Goal: Participate in discussion

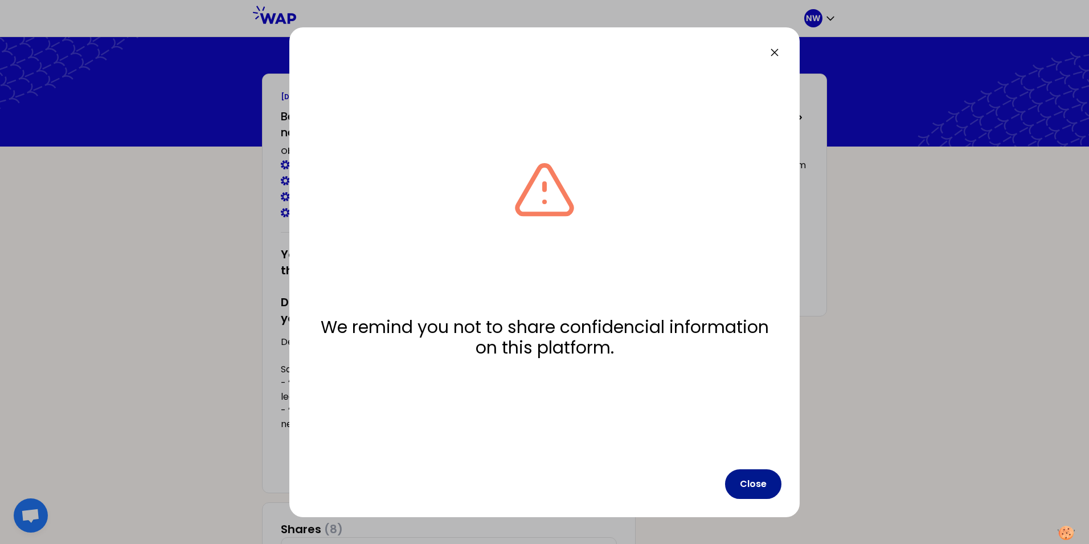
click at [760, 483] on button "Close" at bounding box center [753, 484] width 56 height 30
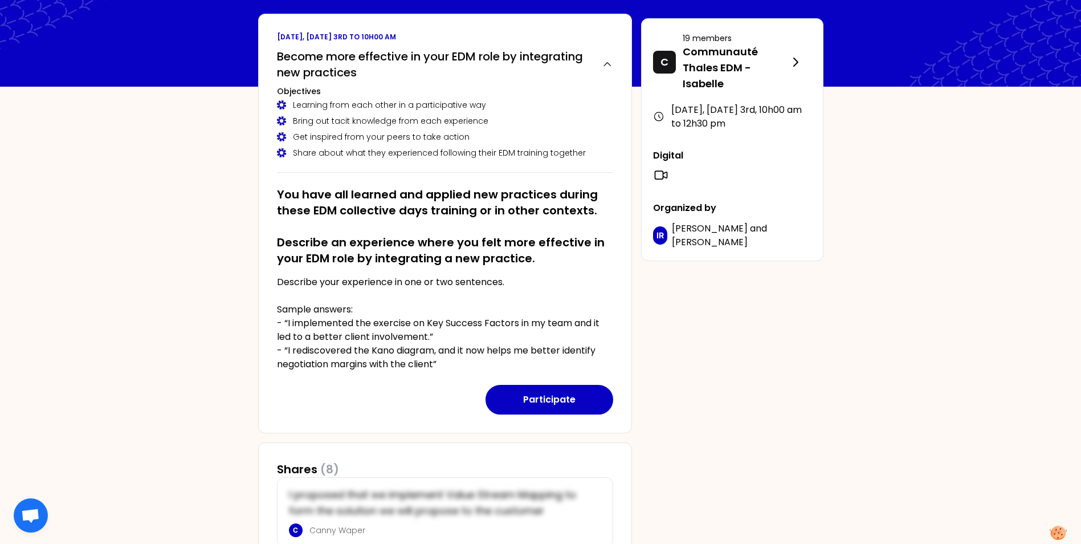
scroll to position [57, 0]
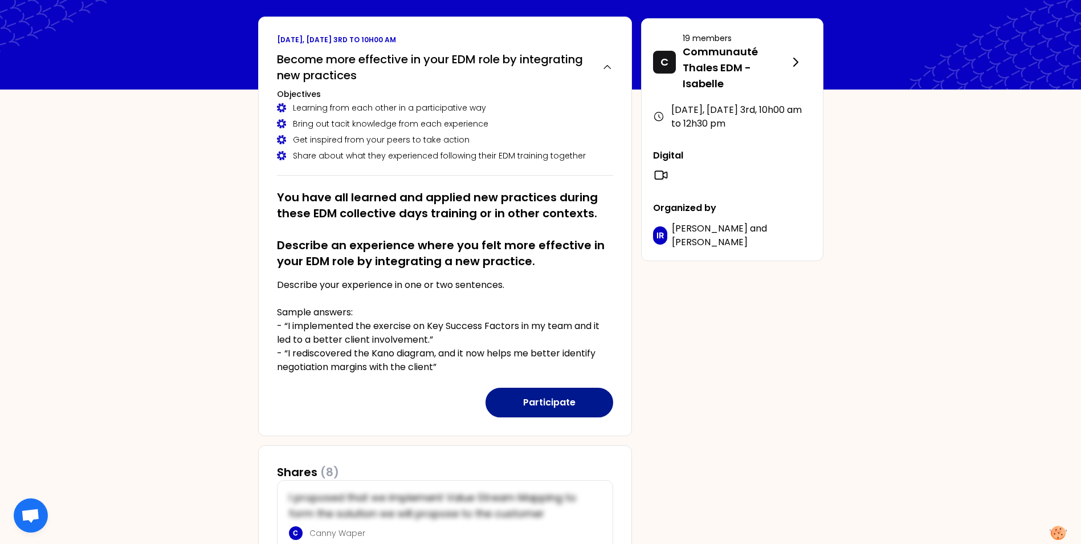
click at [549, 402] on button "Participate" at bounding box center [549, 402] width 128 height 30
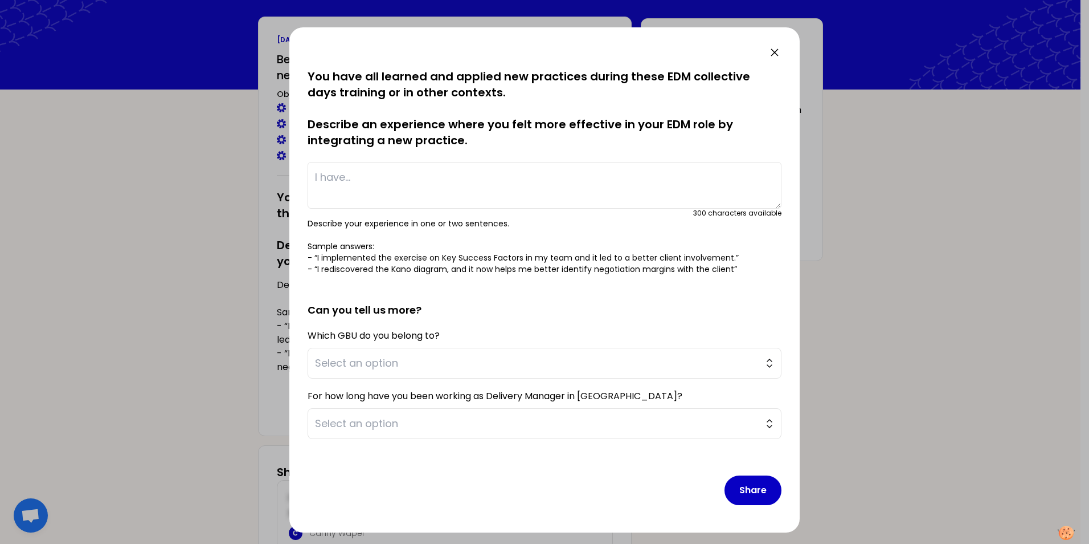
click at [771, 49] on icon at bounding box center [774, 52] width 7 height 7
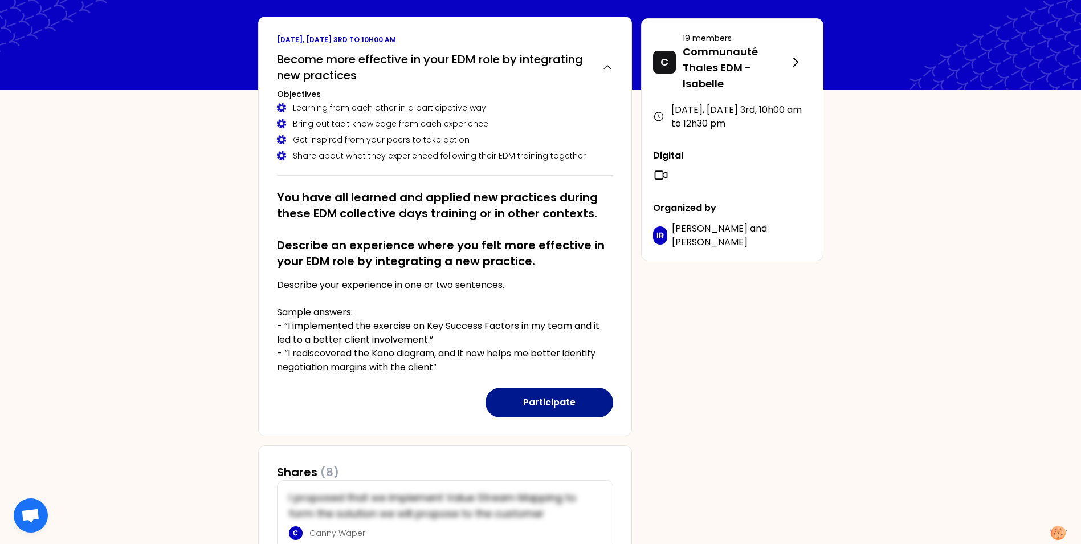
click at [550, 405] on button "Participate" at bounding box center [549, 402] width 128 height 30
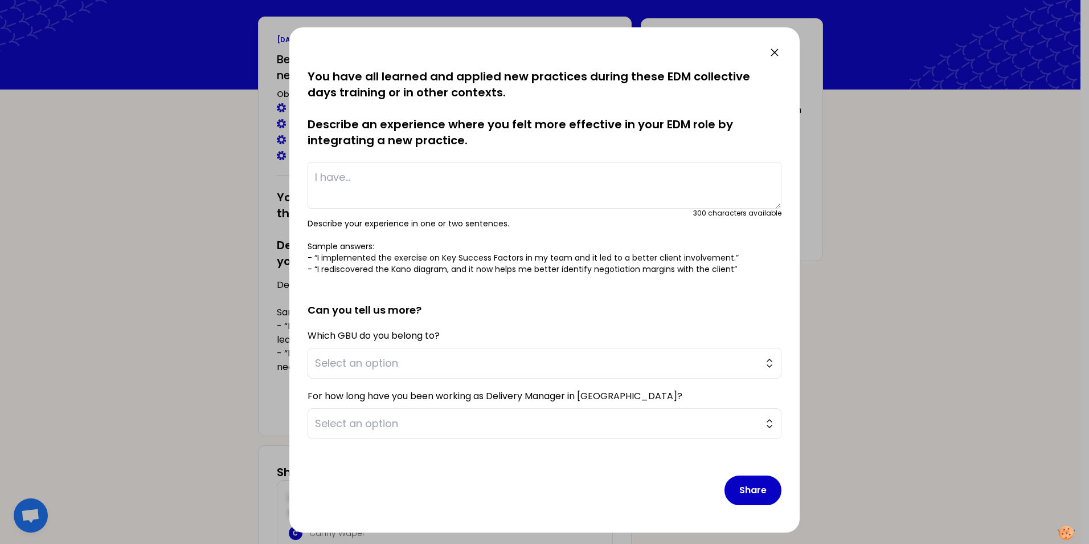
click at [350, 178] on textarea at bounding box center [545, 185] width 474 height 47
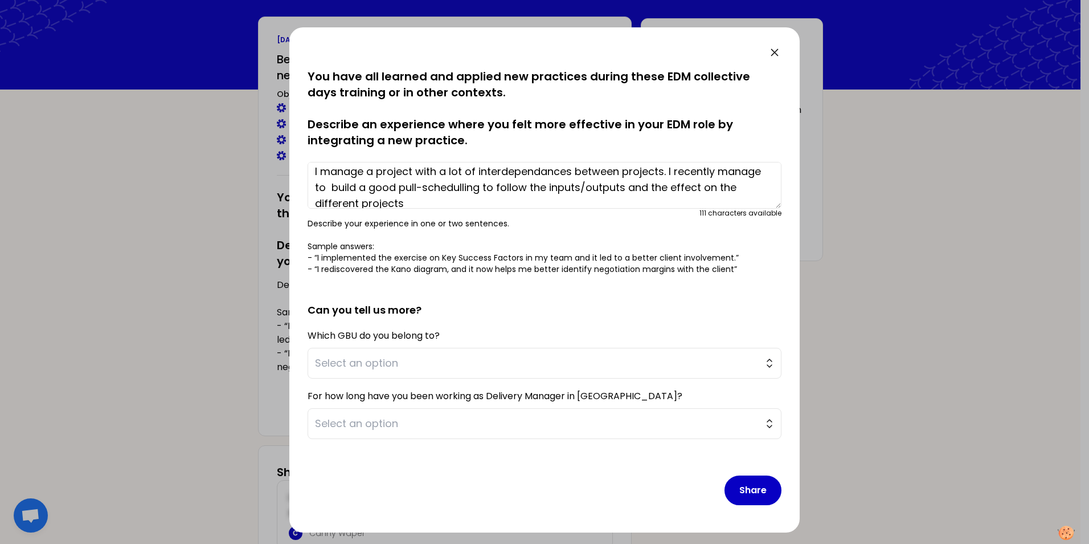
scroll to position [0, 0]
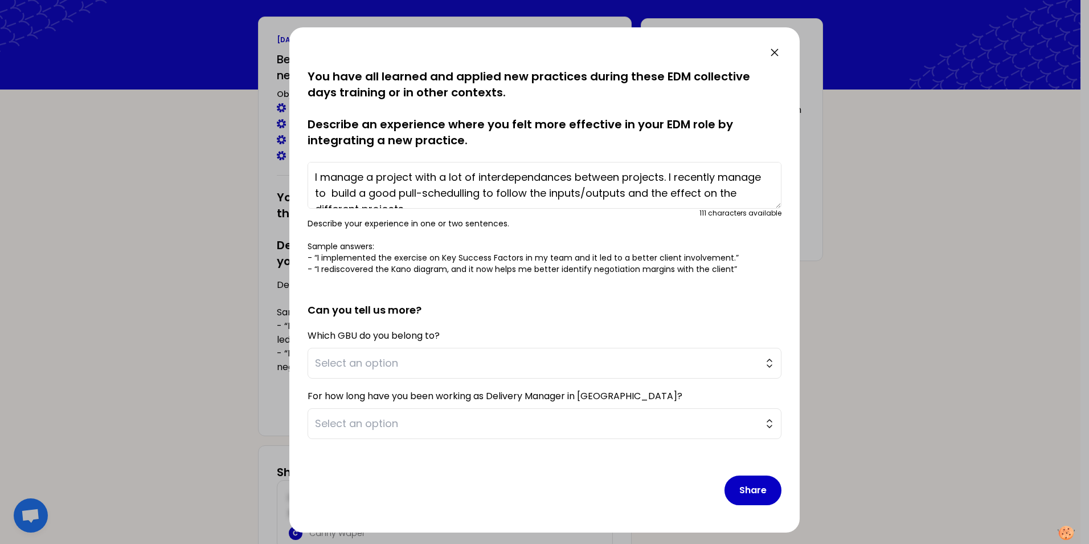
click at [762, 178] on textarea "I manage a project with a lot of interdependances between projects. I recently …" at bounding box center [545, 185] width 474 height 47
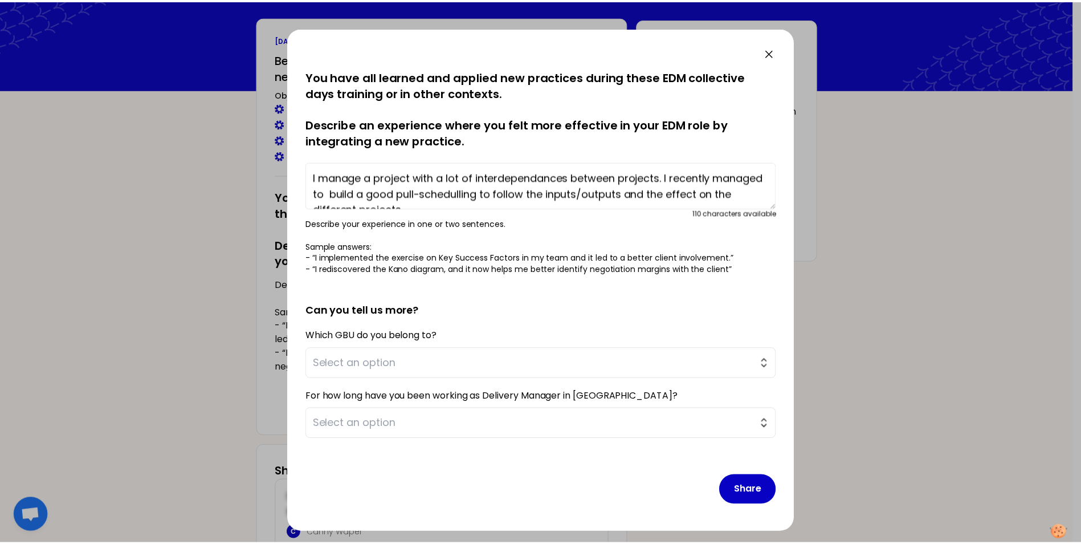
scroll to position [16, 0]
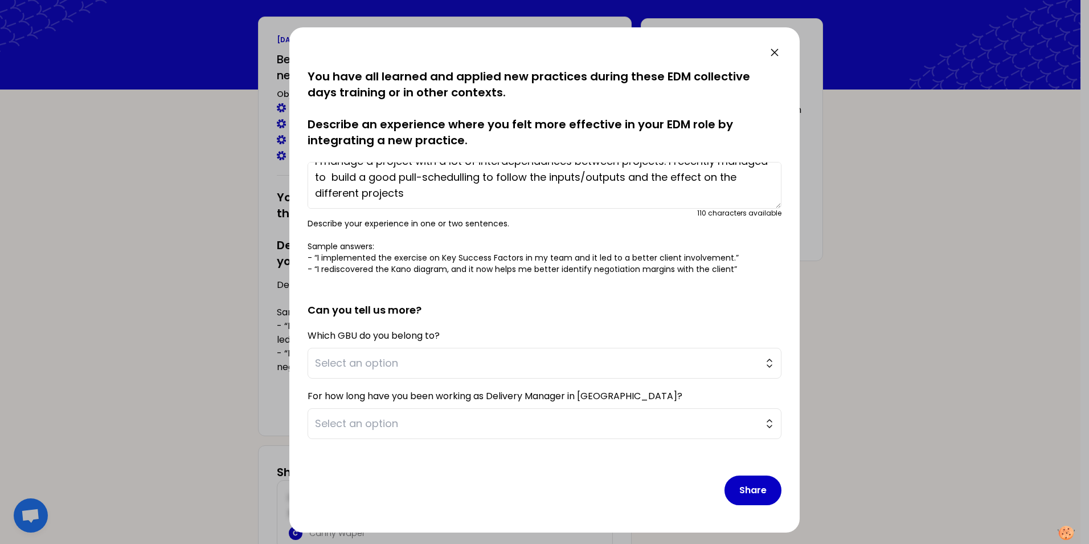
click at [383, 178] on textarea "I manage a project with a lot of interdependances between projects. I recently …" at bounding box center [545, 185] width 474 height 47
click at [454, 195] on textarea "I manage a project with a lot of interdependances between projects. I recently …" at bounding box center [545, 185] width 474 height 47
type textarea "I manage a project with a lot of interdependances between projects. I recently …"
click at [383, 369] on span "Select an option" at bounding box center [536, 363] width 443 height 16
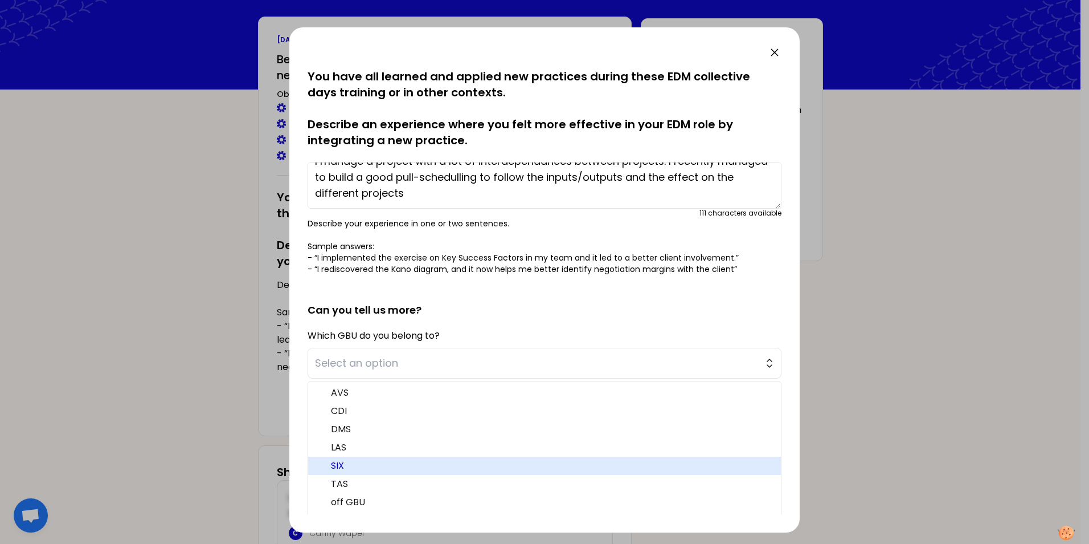
click at [360, 467] on span "SIX" at bounding box center [551, 466] width 441 height 14
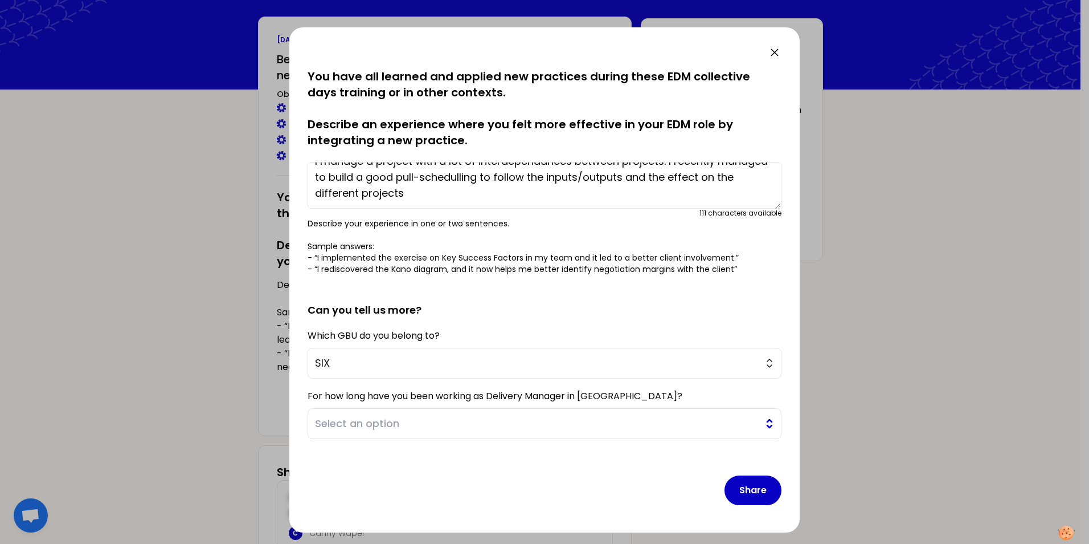
click at [760, 422] on button "Select an option" at bounding box center [545, 423] width 474 height 31
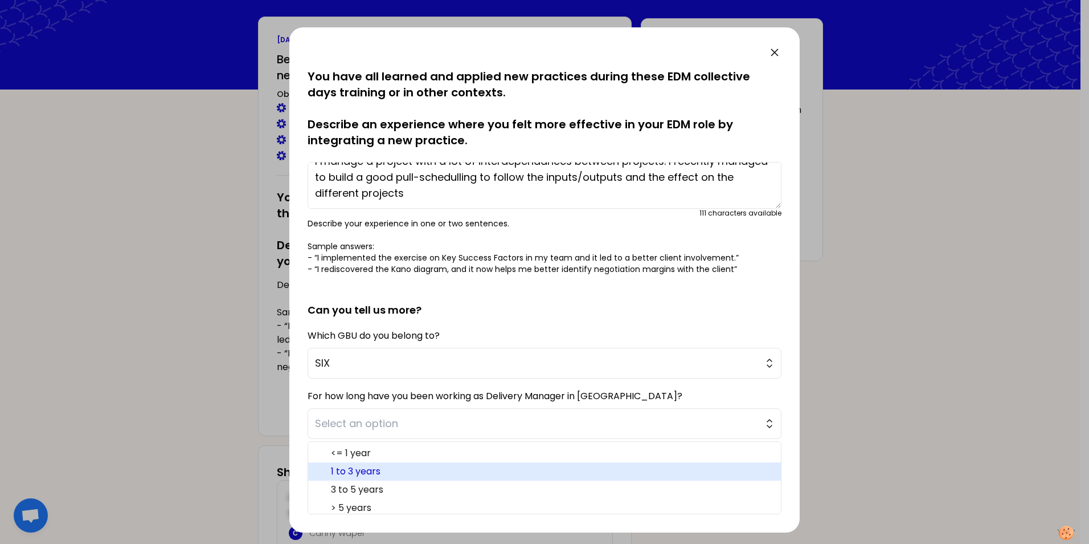
click at [390, 470] on span "1 to 3 years" at bounding box center [551, 471] width 441 height 14
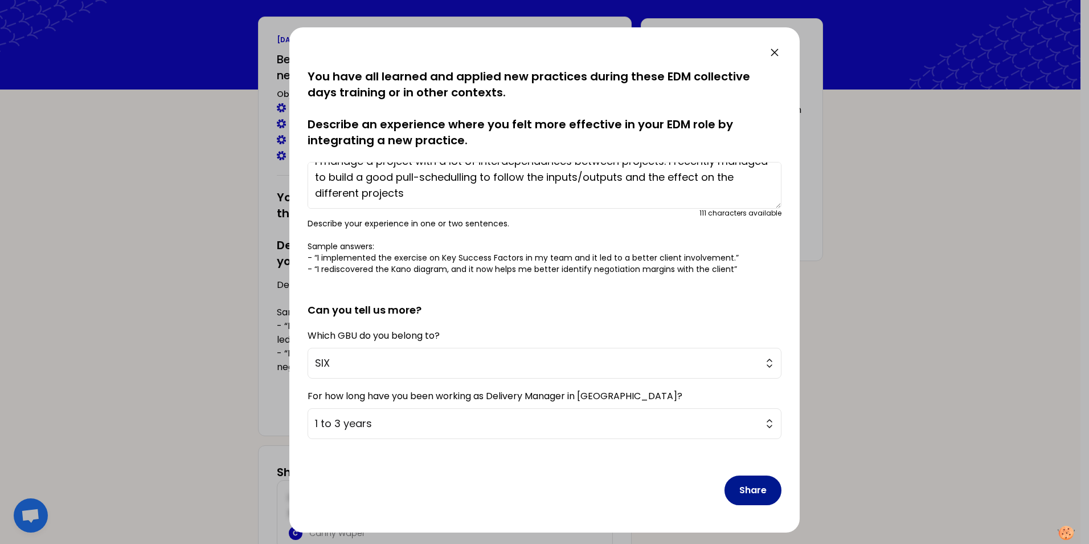
click at [763, 497] on button "Share" at bounding box center [753, 490] width 57 height 30
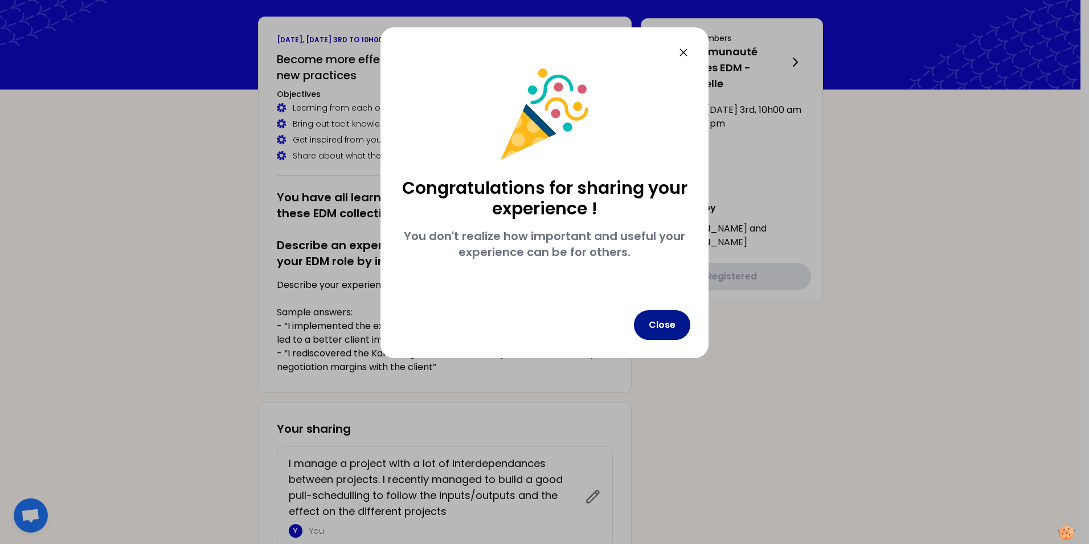
click at [676, 325] on button "Close" at bounding box center [662, 325] width 56 height 30
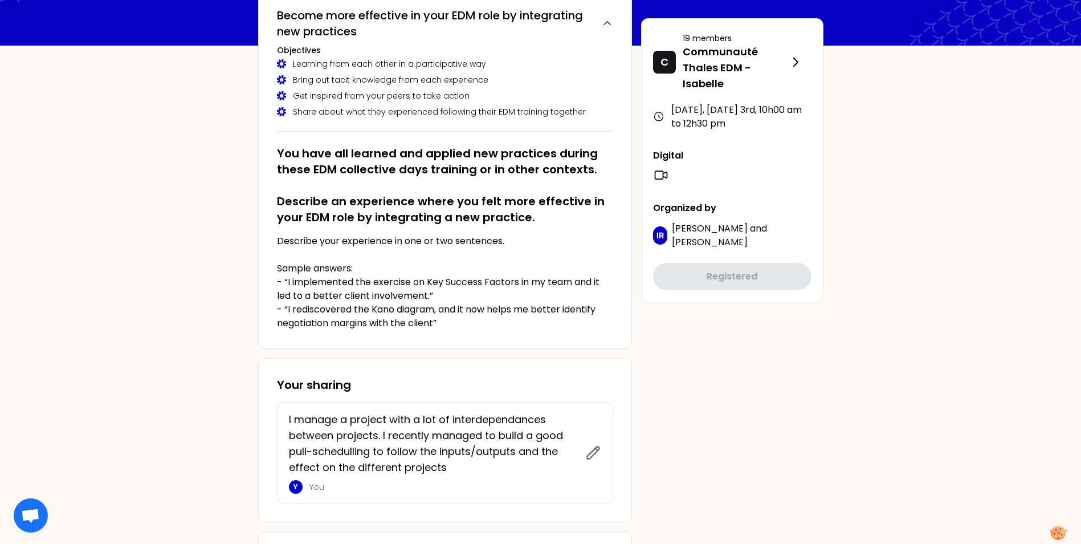
scroll to position [57, 0]
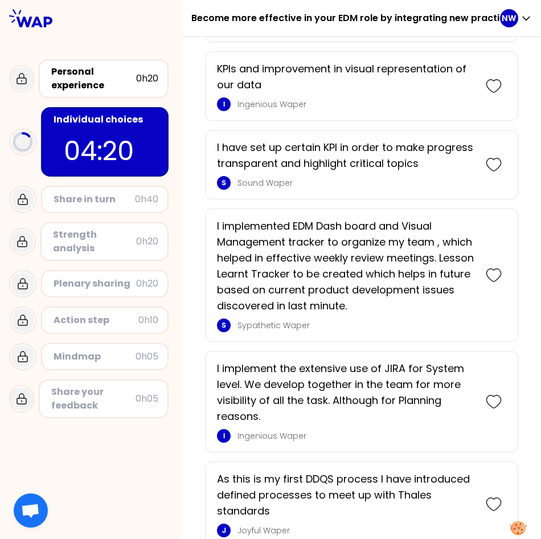
scroll to position [1026, 0]
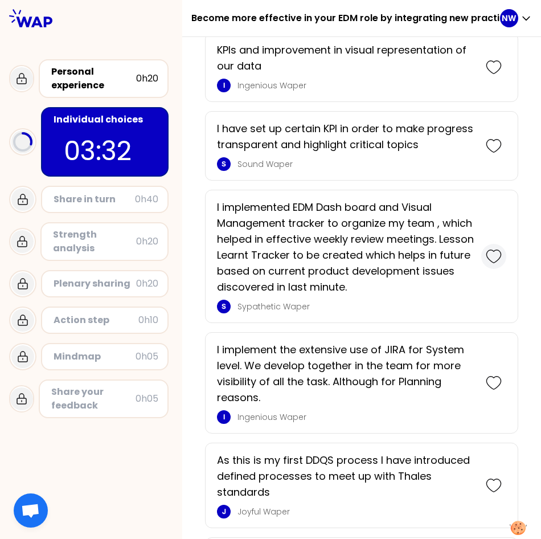
click at [487, 264] on icon at bounding box center [494, 256] width 16 height 16
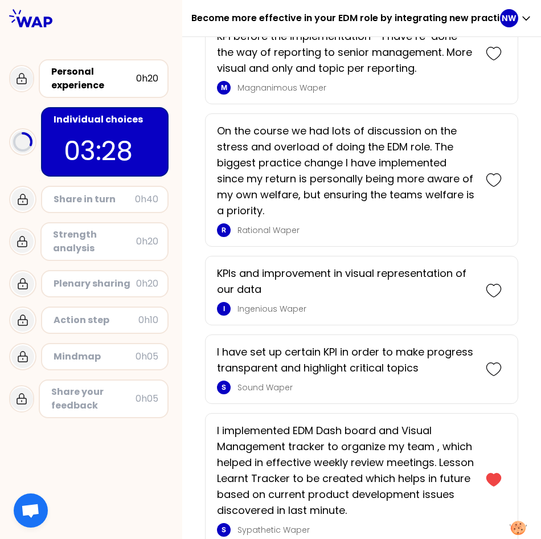
scroll to position [904, 0]
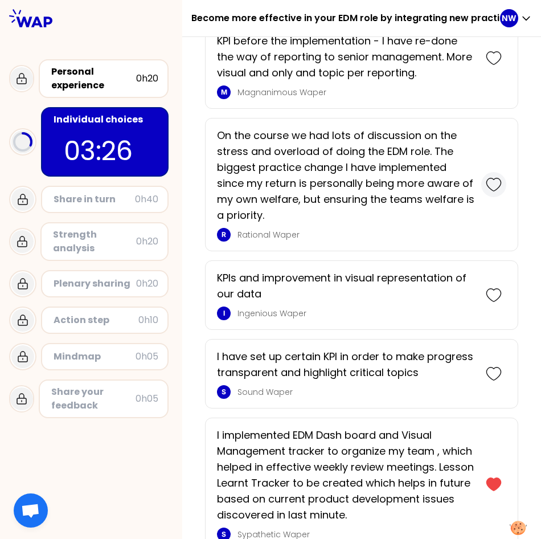
click at [491, 189] on icon at bounding box center [494, 185] width 16 height 16
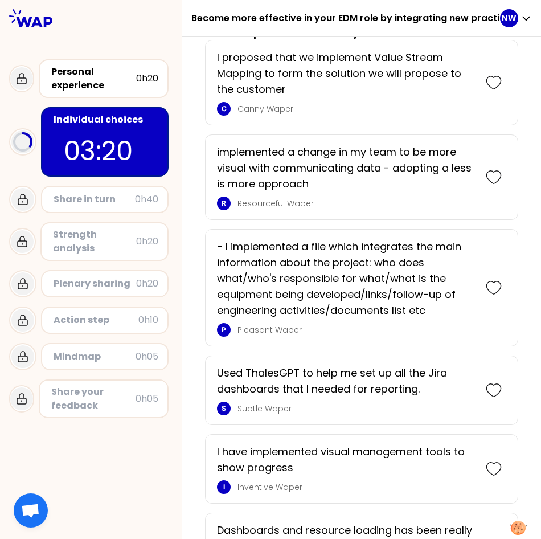
scroll to position [419, 0]
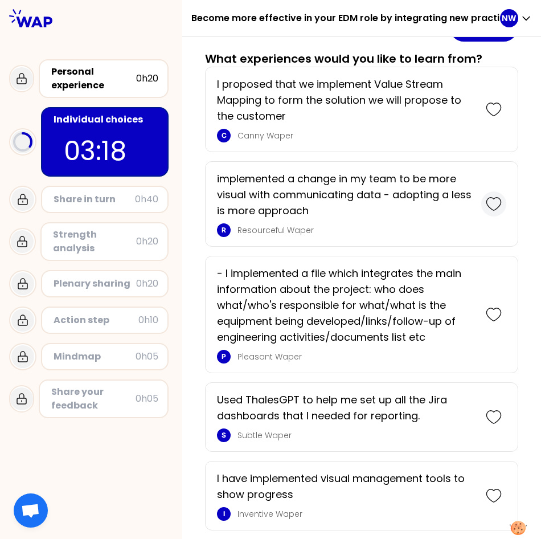
click at [487, 205] on icon at bounding box center [494, 204] width 16 height 16
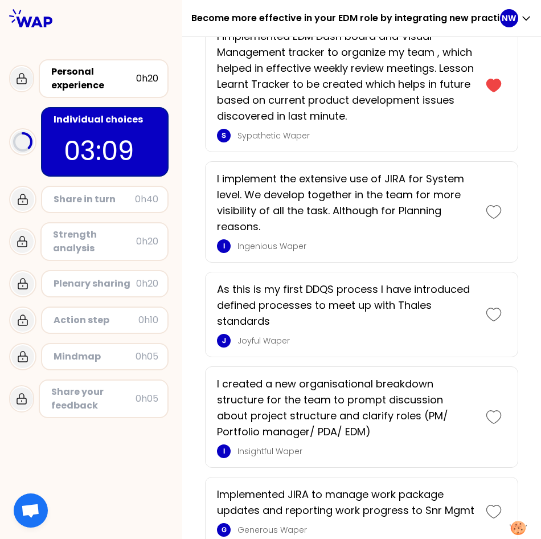
scroll to position [1710, 0]
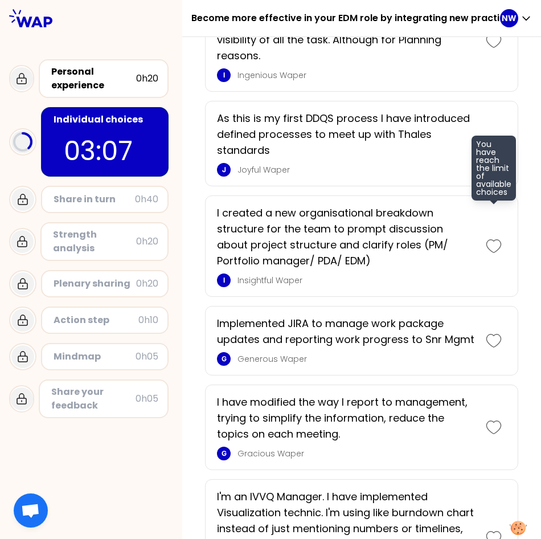
click at [487, 254] on icon at bounding box center [494, 246] width 16 height 16
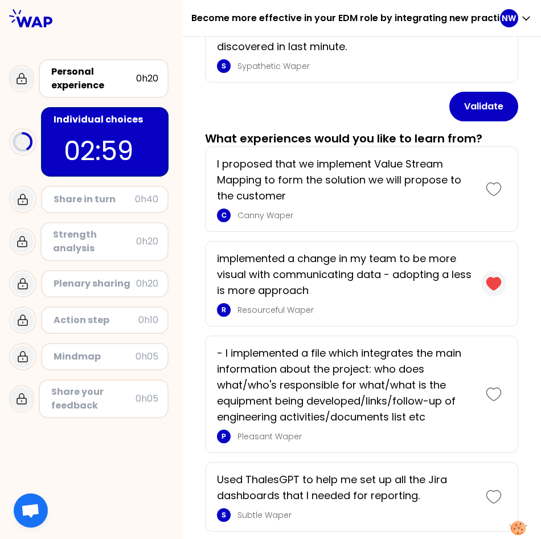
scroll to position [286, 0]
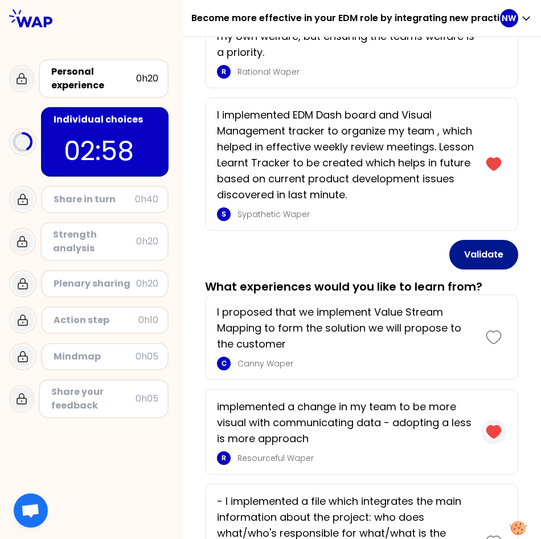
click at [469, 258] on button "Validate" at bounding box center [484, 255] width 69 height 30
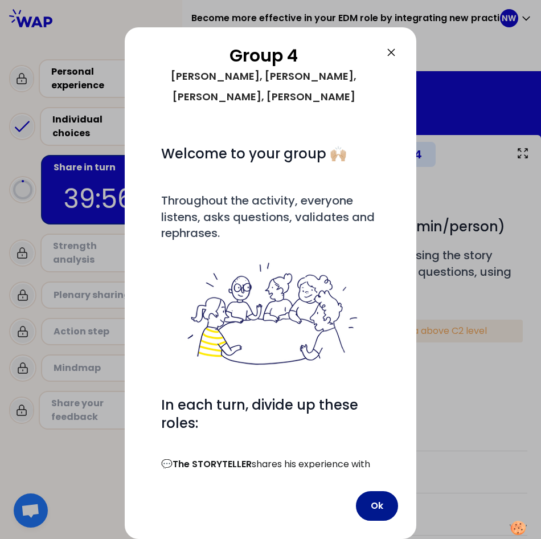
click at [378, 491] on button "Ok" at bounding box center [377, 506] width 42 height 30
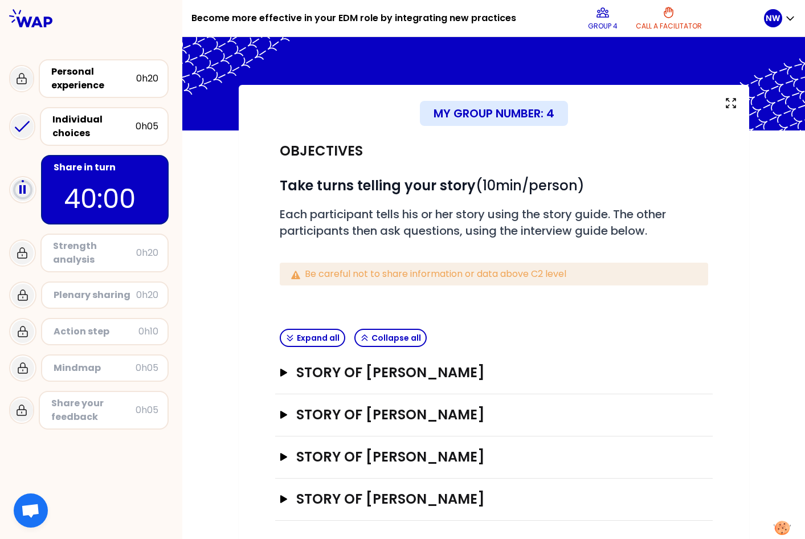
scroll to position [21, 0]
